Goal: Register for event/course

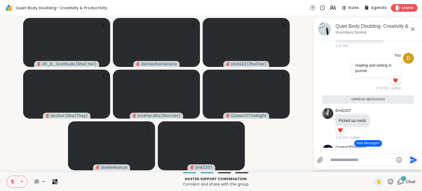
click at [369, 141] on button "New Messages!" at bounding box center [367, 143] width 27 height 7
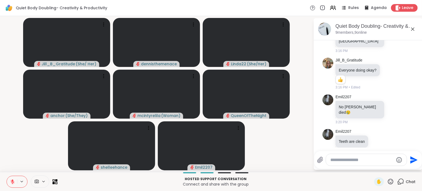
scroll to position [592, 0]
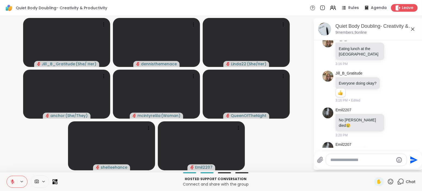
click at [396, 145] on div "Emil2207 Teeth are clean 3:21 PM" at bounding box center [368, 154] width 91 height 29
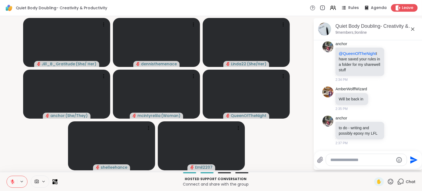
scroll to position [320, 0]
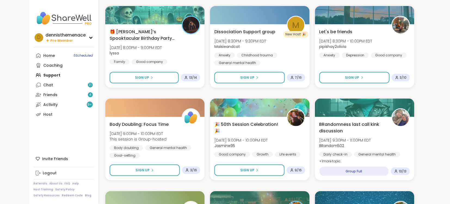
scroll to position [726, 0]
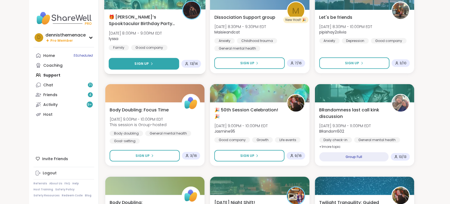
click at [145, 62] on span "Sign Up" at bounding box center [142, 63] width 14 height 5
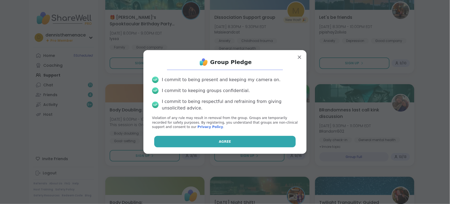
click at [225, 141] on span "Agree" at bounding box center [225, 141] width 12 height 5
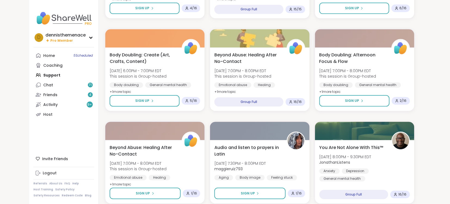
scroll to position [407, 0]
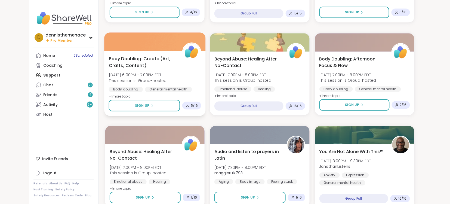
click at [146, 74] on span "[DATE] 6:00PM - 7:00PM EDT" at bounding box center [138, 74] width 58 height 5
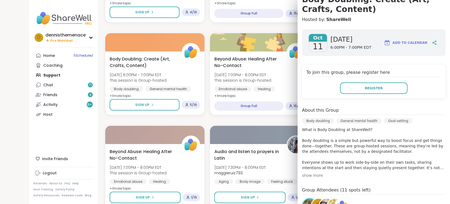
scroll to position [119, 0]
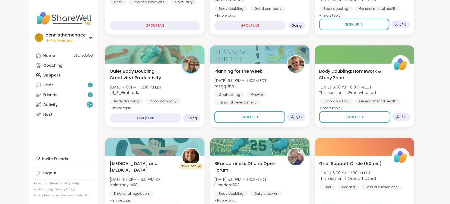
scroll to position [189, 0]
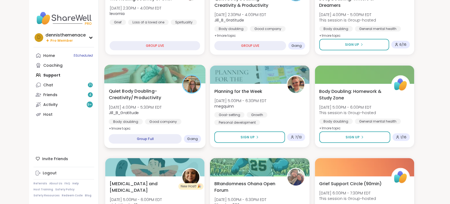
click at [177, 118] on div "Quiet Body Doubling- Creativity/ Productivity Sat, Oct 11 | 4:00PM - 5:30PM EDT…" at bounding box center [155, 110] width 93 height 44
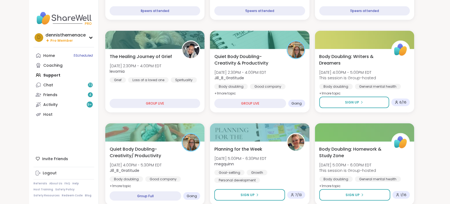
scroll to position [132, 0]
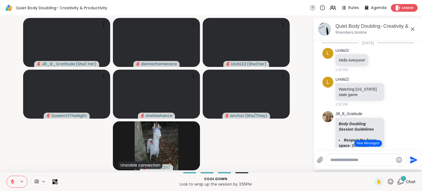
scroll to position [320, 0]
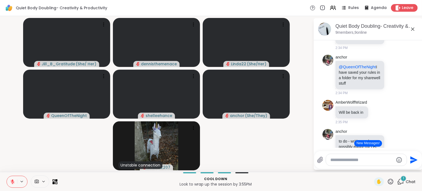
click at [370, 142] on button "New Messages!" at bounding box center [367, 143] width 27 height 7
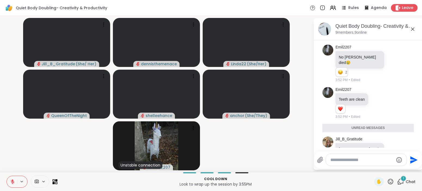
click at [370, 173] on div "3:53 PM" at bounding box center [361, 175] width 50 height 5
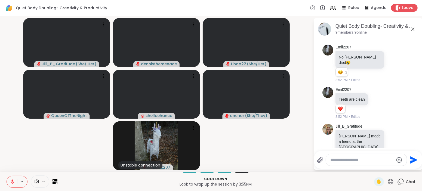
scroll to position [642, 0]
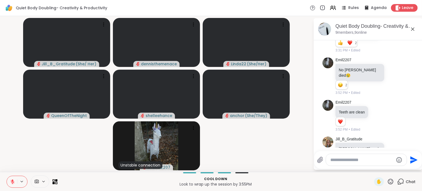
click at [370, 173] on div "3:53 PM" at bounding box center [361, 175] width 50 height 5
click at [404, 8] on span "Leave" at bounding box center [408, 8] width 12 height 6
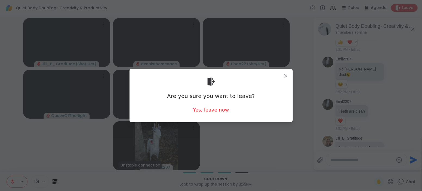
click at [212, 111] on div "Yes, leave now" at bounding box center [211, 109] width 36 height 7
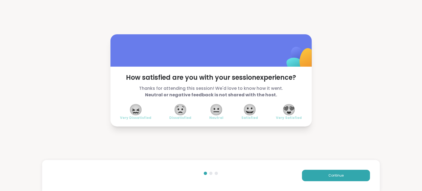
click at [290, 111] on span "😍" at bounding box center [289, 110] width 14 height 10
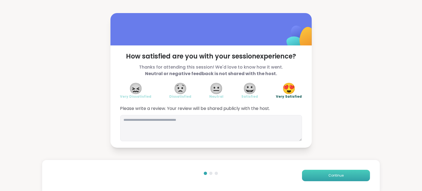
click at [334, 178] on button "Continue" at bounding box center [336, 175] width 68 height 11
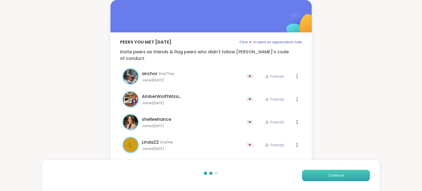
click at [334, 178] on span "Continue" at bounding box center [336, 175] width 15 height 5
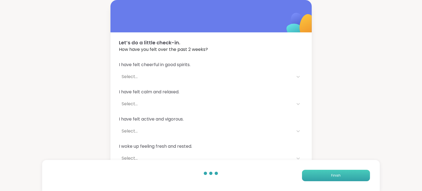
click at [334, 178] on span "Finish" at bounding box center [336, 175] width 10 height 5
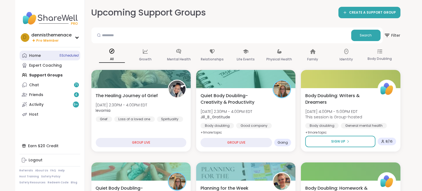
click at [35, 53] on div "Home 5 Scheduled" at bounding box center [35, 55] width 12 height 5
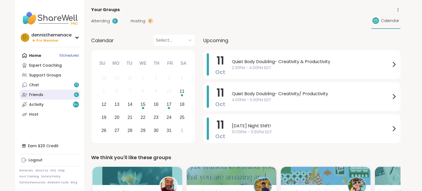
click at [36, 96] on div "Friends 4" at bounding box center [36, 94] width 14 height 5
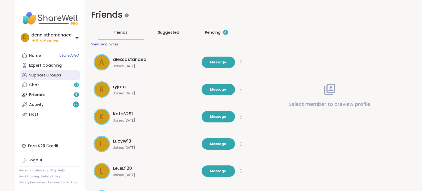
click at [42, 73] on div "Support Groups" at bounding box center [45, 75] width 32 height 5
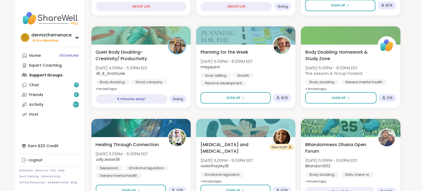
scroll to position [122, 0]
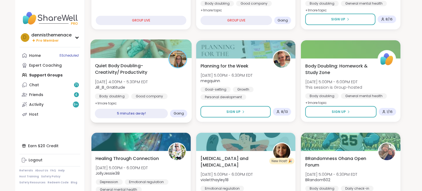
click at [130, 74] on span "Quiet Body Doubling- Creativity/ Productivity" at bounding box center [129, 68] width 68 height 13
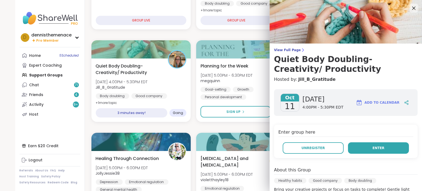
click at [379, 148] on span "Enter" at bounding box center [379, 148] width 12 height 5
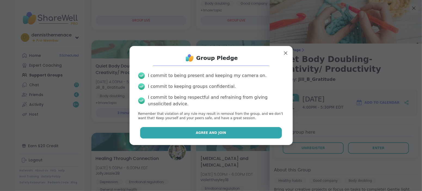
click at [219, 131] on span "Agree and Join" at bounding box center [211, 132] width 30 height 5
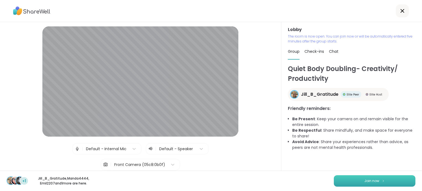
click at [371, 182] on span "Join now" at bounding box center [372, 181] width 15 height 5
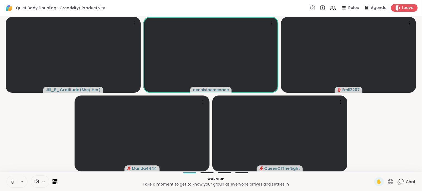
click at [411, 182] on span "Chat" at bounding box center [411, 181] width 10 height 5
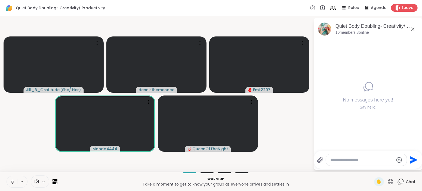
click at [373, 157] on textarea "Type your message" at bounding box center [362, 159] width 63 height 5
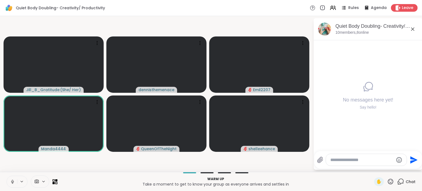
click at [367, 160] on textarea "Type your message" at bounding box center [362, 159] width 63 height 5
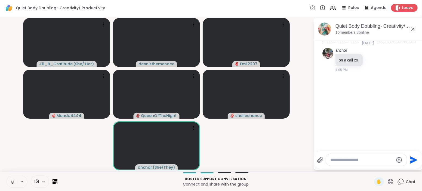
click at [359, 160] on textarea "Type your message" at bounding box center [362, 159] width 63 height 5
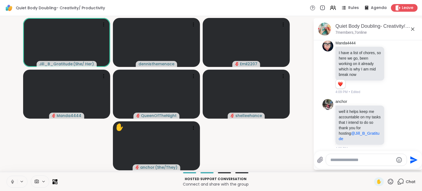
scroll to position [123, 0]
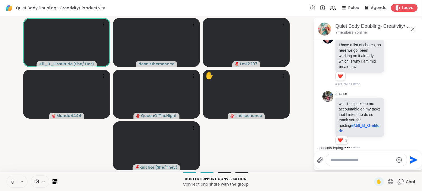
click at [13, 181] on icon at bounding box center [12, 181] width 5 height 5
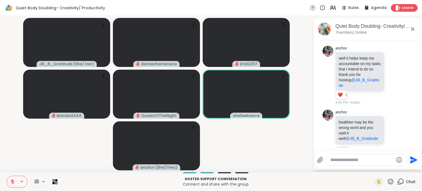
scroll to position [176, 0]
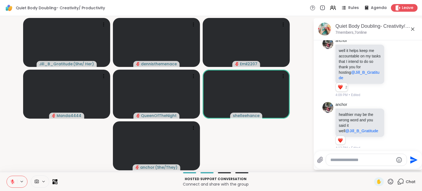
click at [13, 183] on icon at bounding box center [13, 182] width 4 height 4
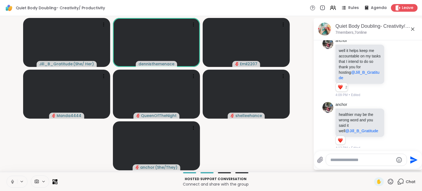
click at [13, 182] on icon at bounding box center [12, 181] width 5 height 5
